Goal: Complete application form

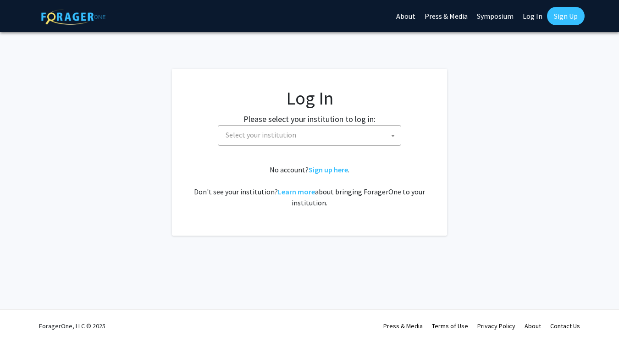
click at [283, 134] on span "Select your institution" at bounding box center [261, 134] width 71 height 9
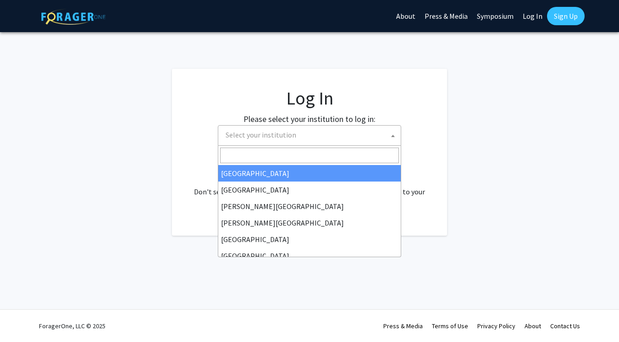
select select "34"
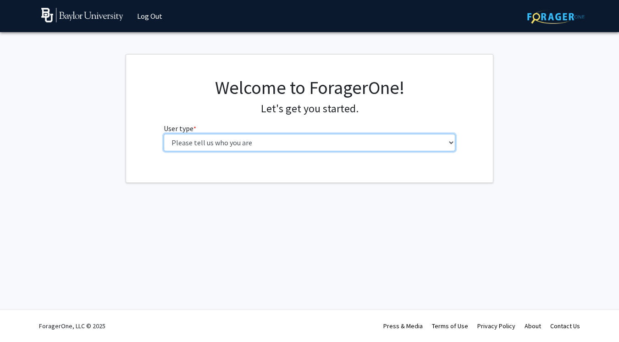
click at [245, 146] on select "Please tell us who you are Undergraduate Student Master's Student Doctoral Cand…" at bounding box center [310, 142] width 292 height 17
select select "3: doc"
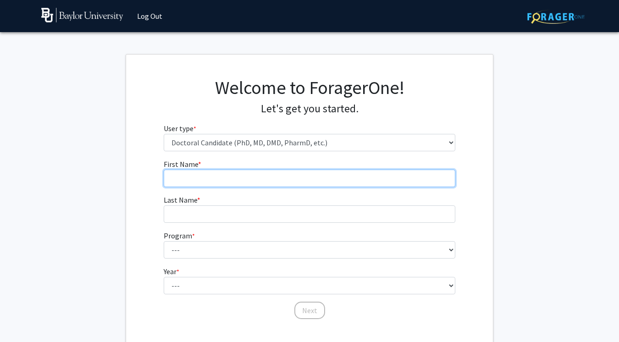
click at [265, 170] on input "First Name * required" at bounding box center [310, 178] width 292 height 17
type input "Evan"
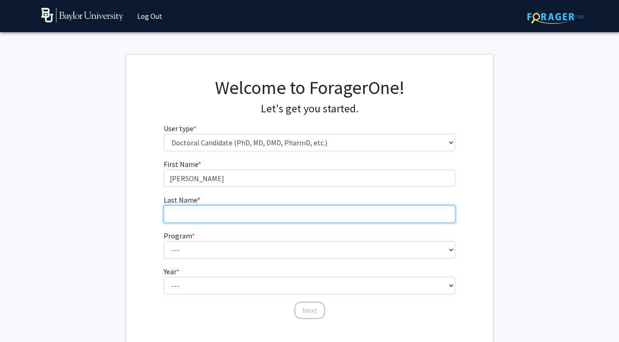
type input "Paltjon"
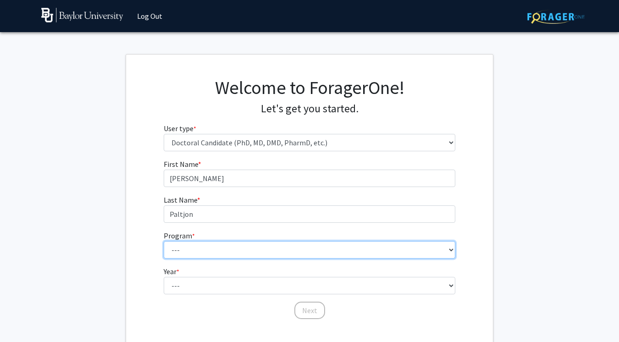
click at [237, 251] on select "--- Adult-Gerontology Acute Care Nurse Practitioner Anesthesia Nursing (Army-Ba…" at bounding box center [310, 249] width 292 height 17
select select "4: 1062"
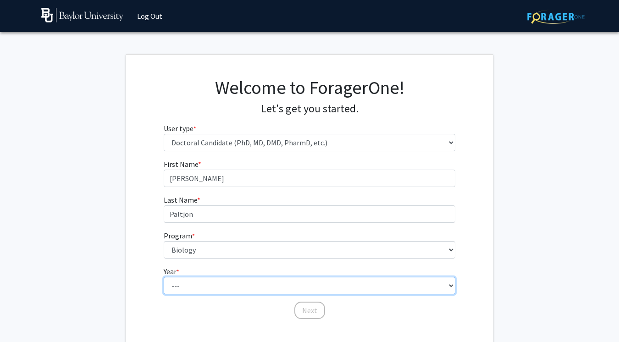
click at [203, 286] on select "--- First Year Second Year Third Year Fourth Year Fifth Year Sixth Year Seventh…" at bounding box center [310, 285] width 292 height 17
select select "2: second_year"
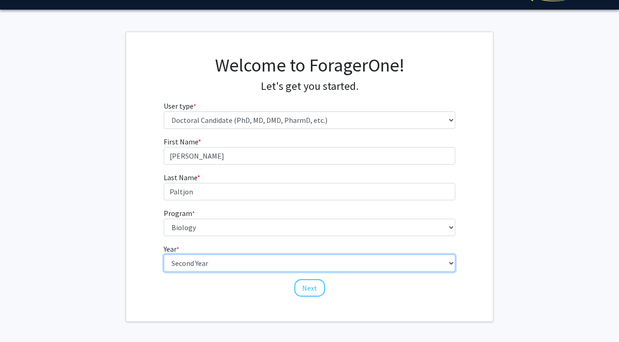
scroll to position [55, 0]
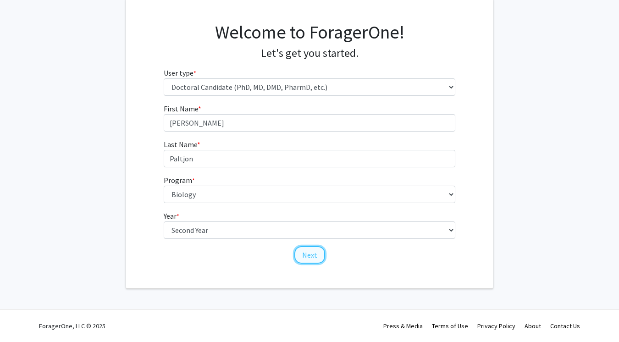
click at [320, 252] on button "Next" at bounding box center [309, 254] width 31 height 17
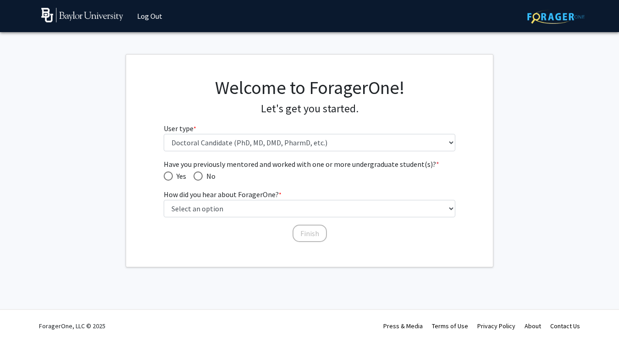
scroll to position [0, 0]
click at [170, 178] on span "Have you previously mentored and worked with one or more undergraduate student(…" at bounding box center [168, 175] width 9 height 9
click at [170, 178] on input "Yes" at bounding box center [168, 175] width 9 height 9
radio input "true"
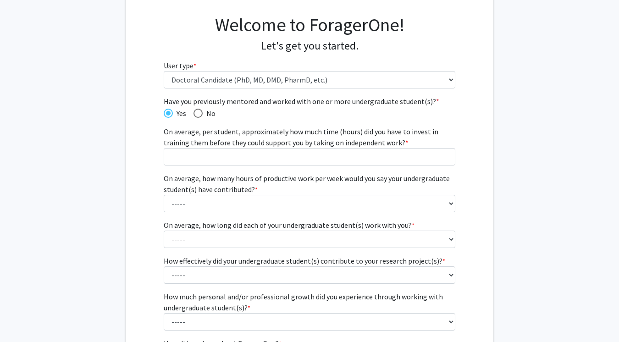
scroll to position [62, 0]
click at [203, 119] on div "Have you previously mentored and worked with one or more undergraduate student(…" at bounding box center [310, 213] width 292 height 235
click at [203, 113] on span "No" at bounding box center [209, 113] width 13 height 11
click at [203, 113] on input "No" at bounding box center [197, 113] width 9 height 9
radio input "true"
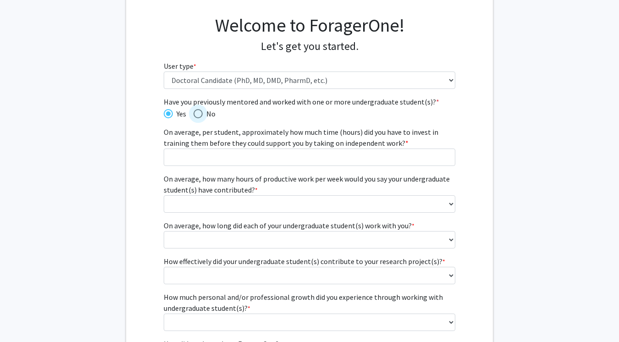
scroll to position [0, 0]
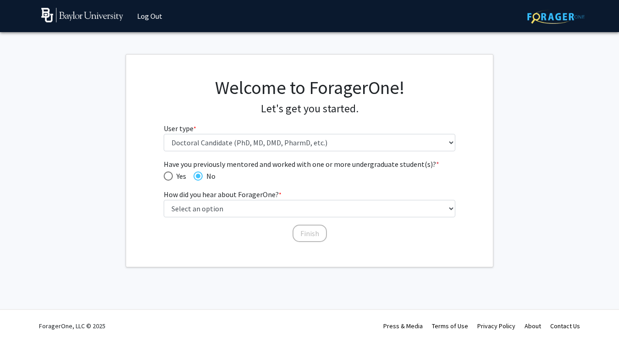
click at [170, 175] on span "Have you previously mentored and worked with one or more undergraduate student(…" at bounding box center [168, 175] width 9 height 9
click at [170, 175] on input "Yes" at bounding box center [168, 175] width 9 height 9
radio input "true"
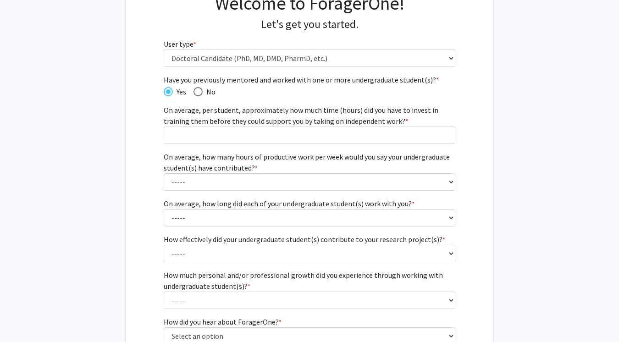
scroll to position [85, 0]
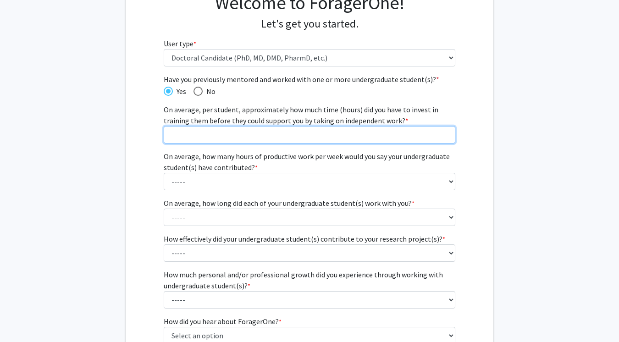
click at [231, 127] on input "On average, per student, approximately how much time (hours) did you have to in…" at bounding box center [310, 134] width 292 height 17
click at [447, 133] on input "1" at bounding box center [310, 134] width 292 height 17
click at [447, 133] on input "2" at bounding box center [310, 134] width 292 height 17
click at [447, 133] on input "3" at bounding box center [310, 134] width 292 height 17
click at [447, 133] on input "4" at bounding box center [310, 134] width 292 height 17
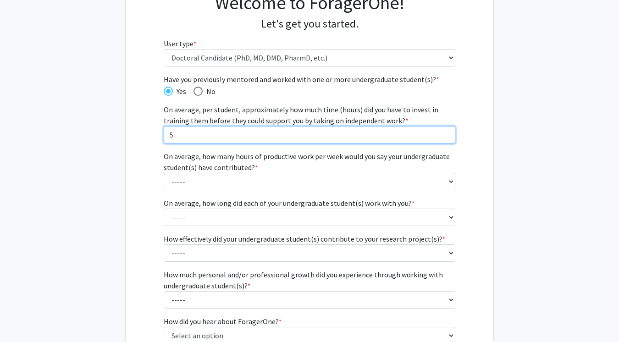
type input "5"
click at [447, 133] on input "5" at bounding box center [310, 134] width 292 height 17
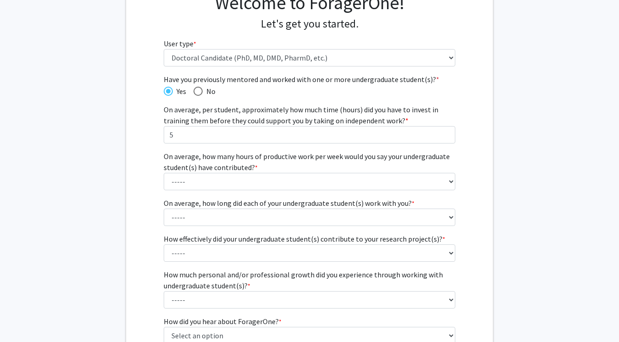
click at [197, 96] on label "No" at bounding box center [204, 91] width 22 height 11
click at [197, 96] on input "No" at bounding box center [197, 91] width 9 height 9
radio input "true"
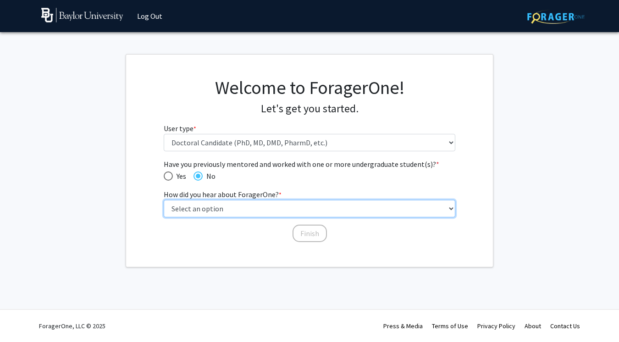
click at [237, 214] on select "Select an option Peer/student recommendation Faculty/staff recommendation Unive…" at bounding box center [310, 208] width 292 height 17
select select "2: faculty_recommendation"
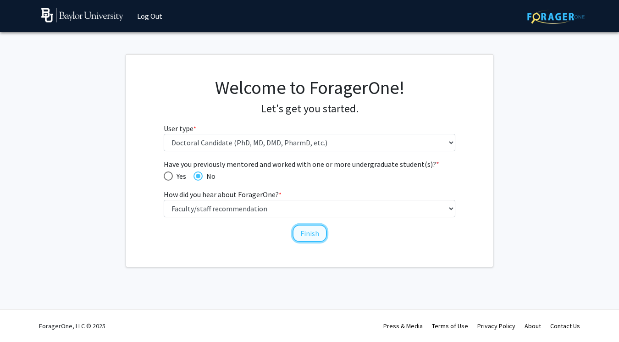
click at [307, 234] on button "Finish" at bounding box center [309, 233] width 34 height 17
